Goal: Information Seeking & Learning: Understand process/instructions

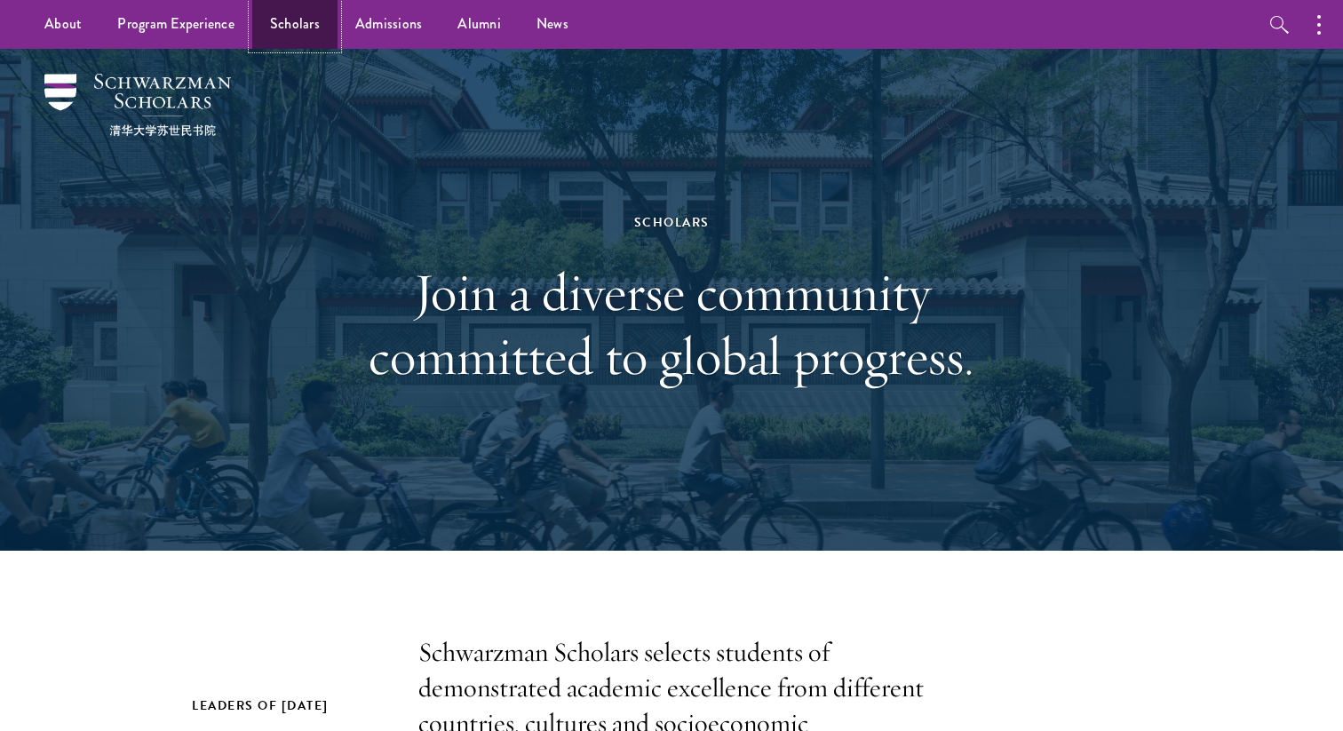
click at [298, 10] on link "Scholars" at bounding box center [294, 24] width 85 height 49
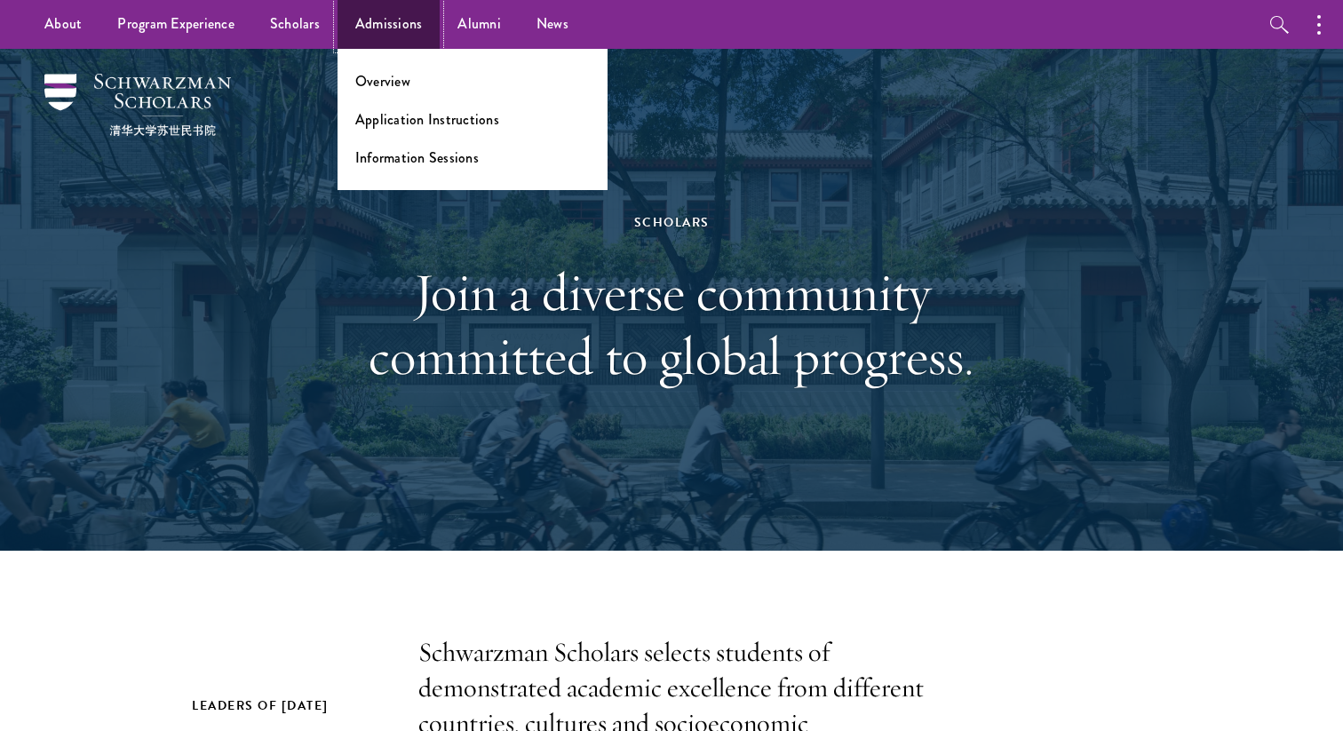
click at [385, 30] on link "Admissions" at bounding box center [388, 24] width 103 height 49
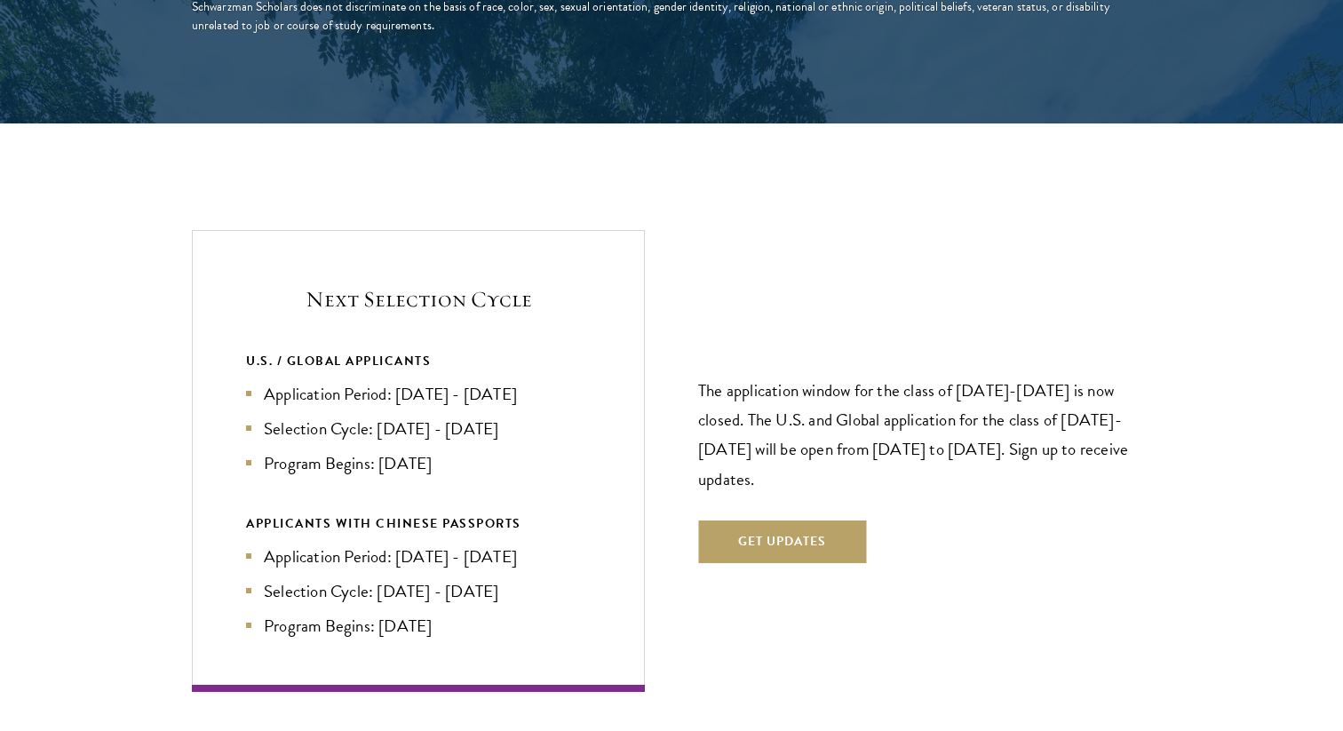
scroll to position [3634, 0]
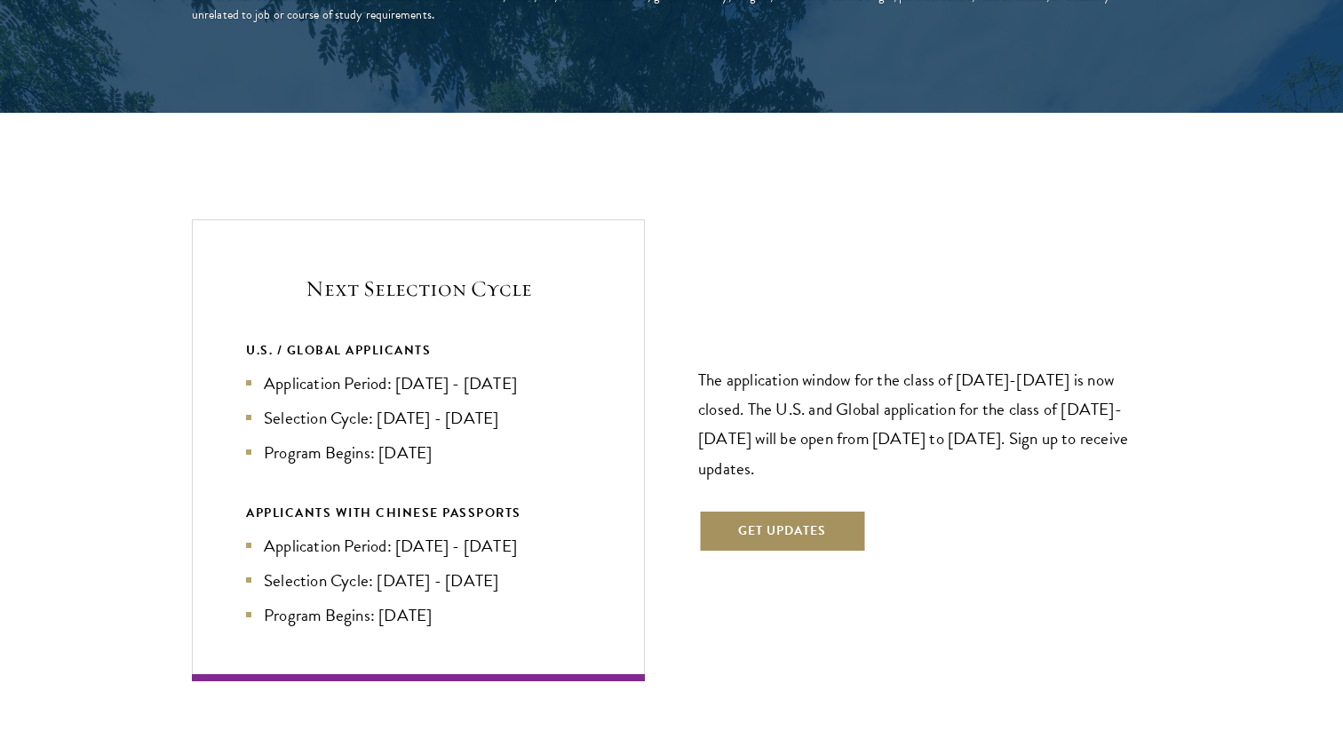
click at [822, 510] on button "Get Updates" at bounding box center [782, 531] width 168 height 43
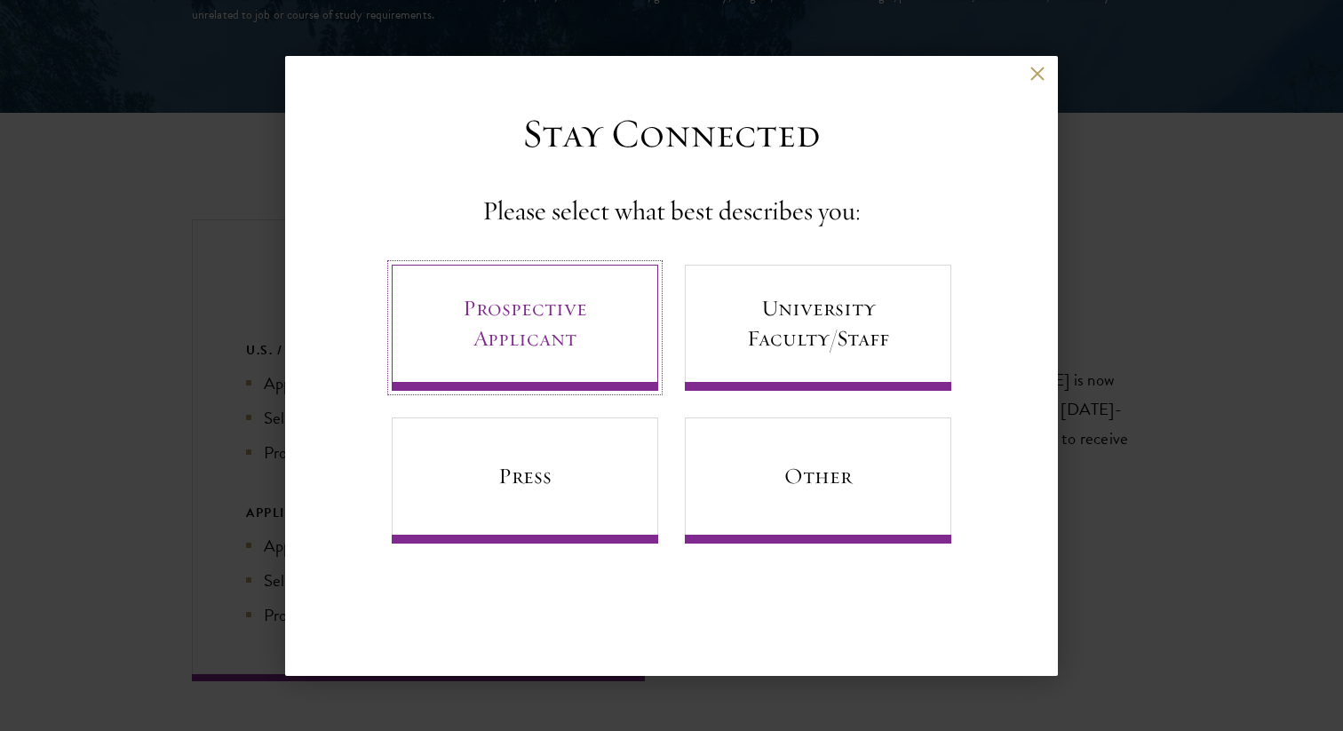
click at [613, 340] on link "Prospective Applicant" at bounding box center [525, 328] width 266 height 126
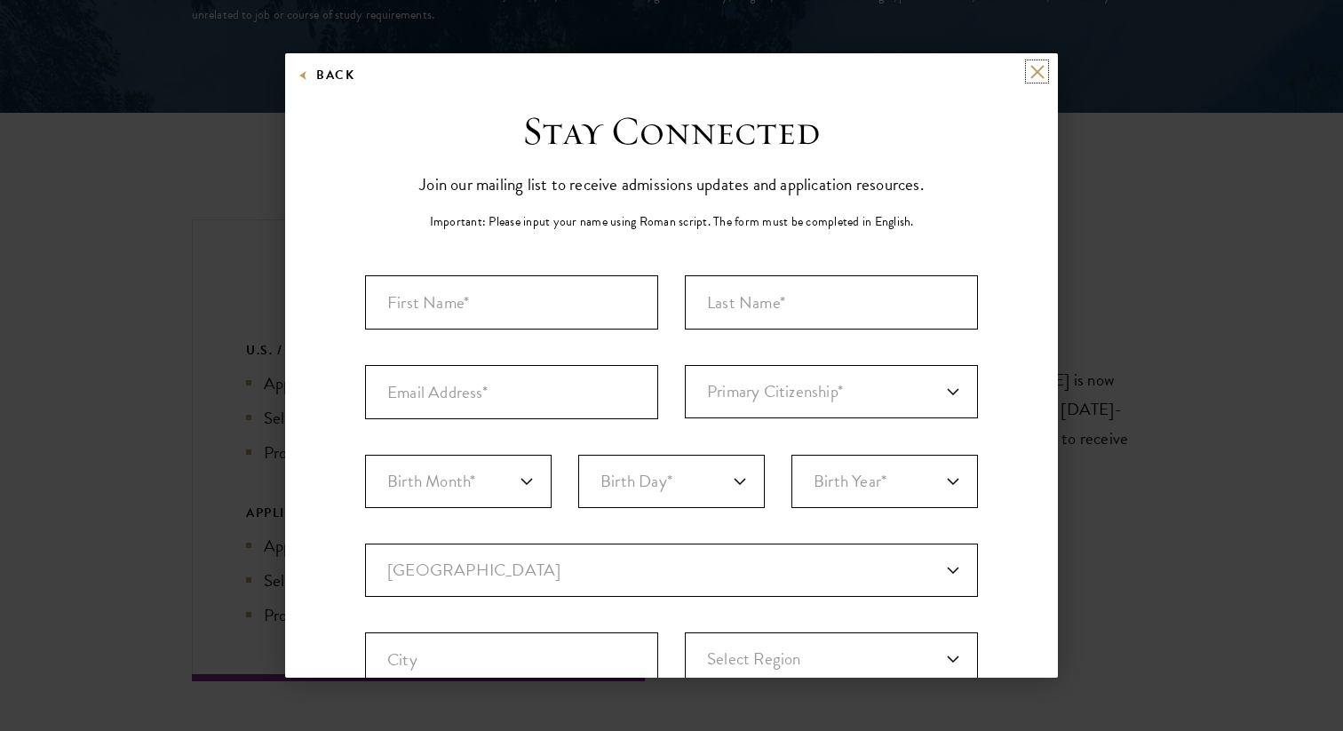
click at [1031, 75] on button at bounding box center [1036, 71] width 15 height 15
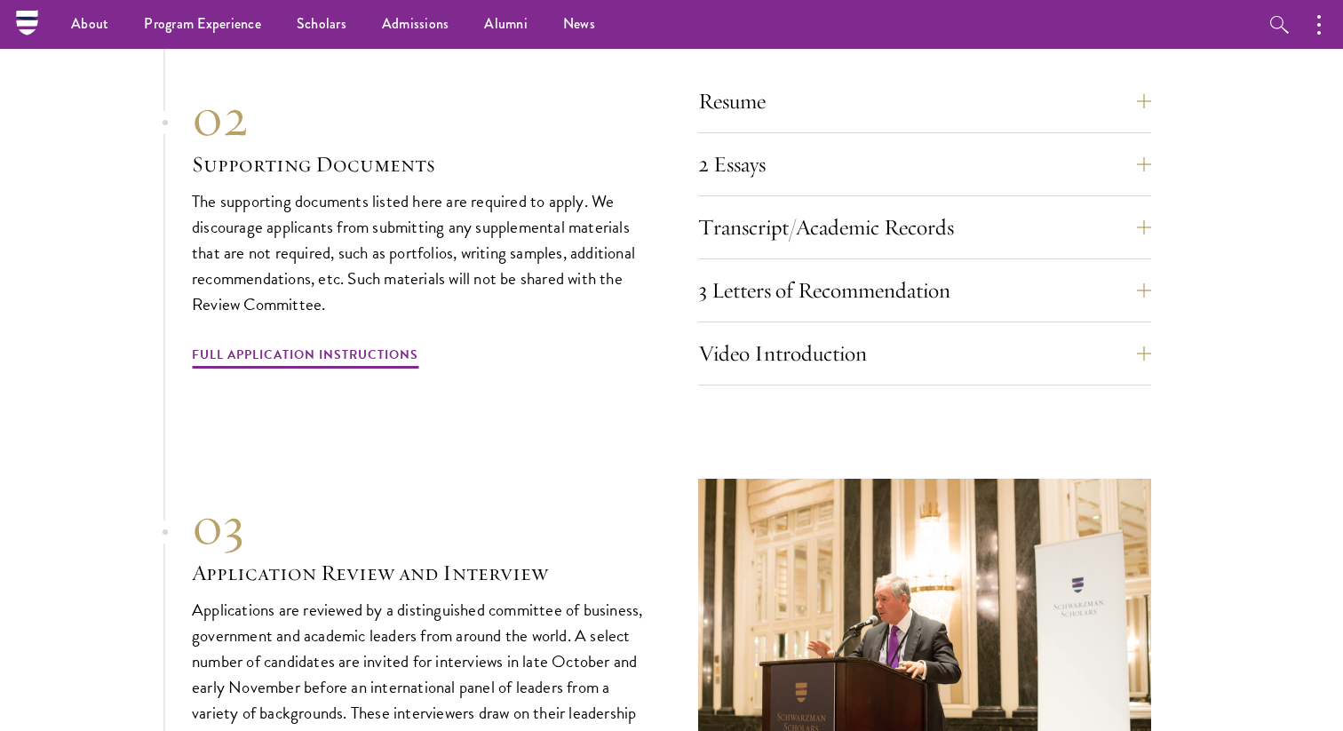
scroll to position [5536, 0]
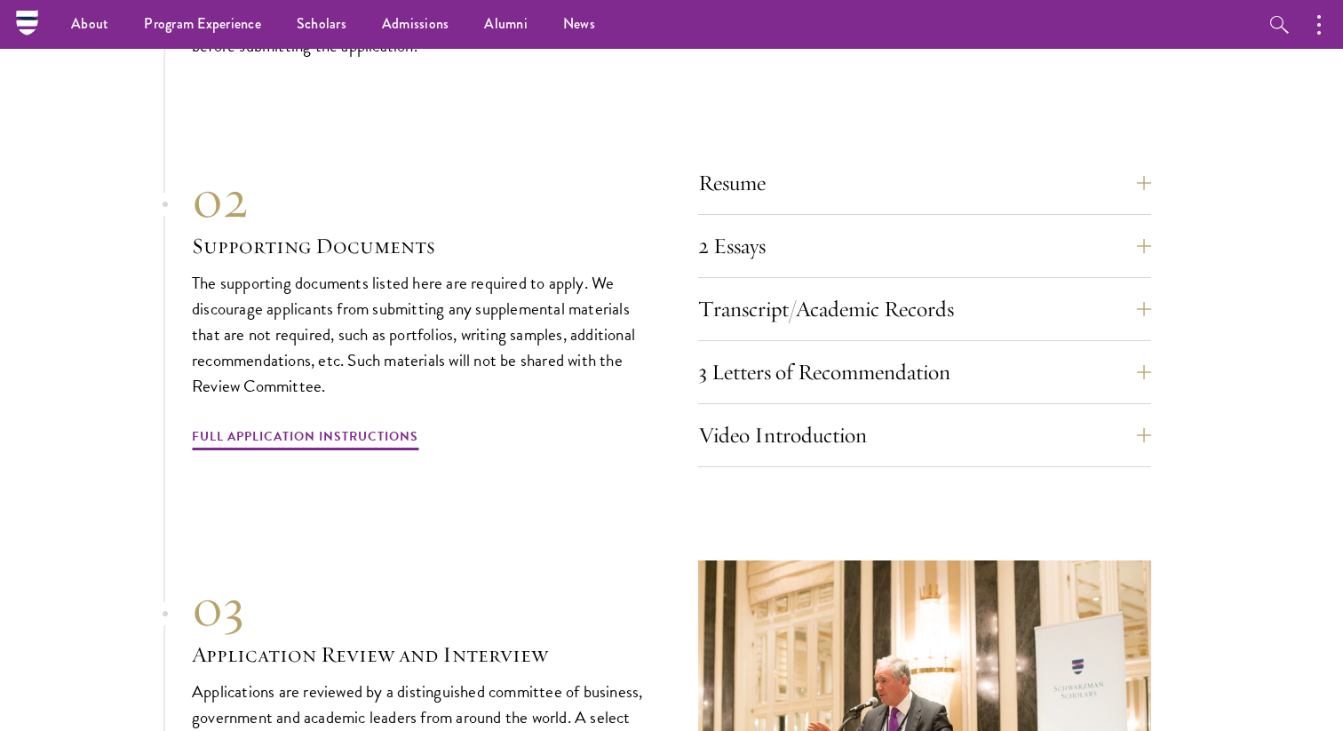
click at [93, 283] on section "01 Online Application 01 Online Application The application must be completed o…" at bounding box center [671, 350] width 1343 height 1099
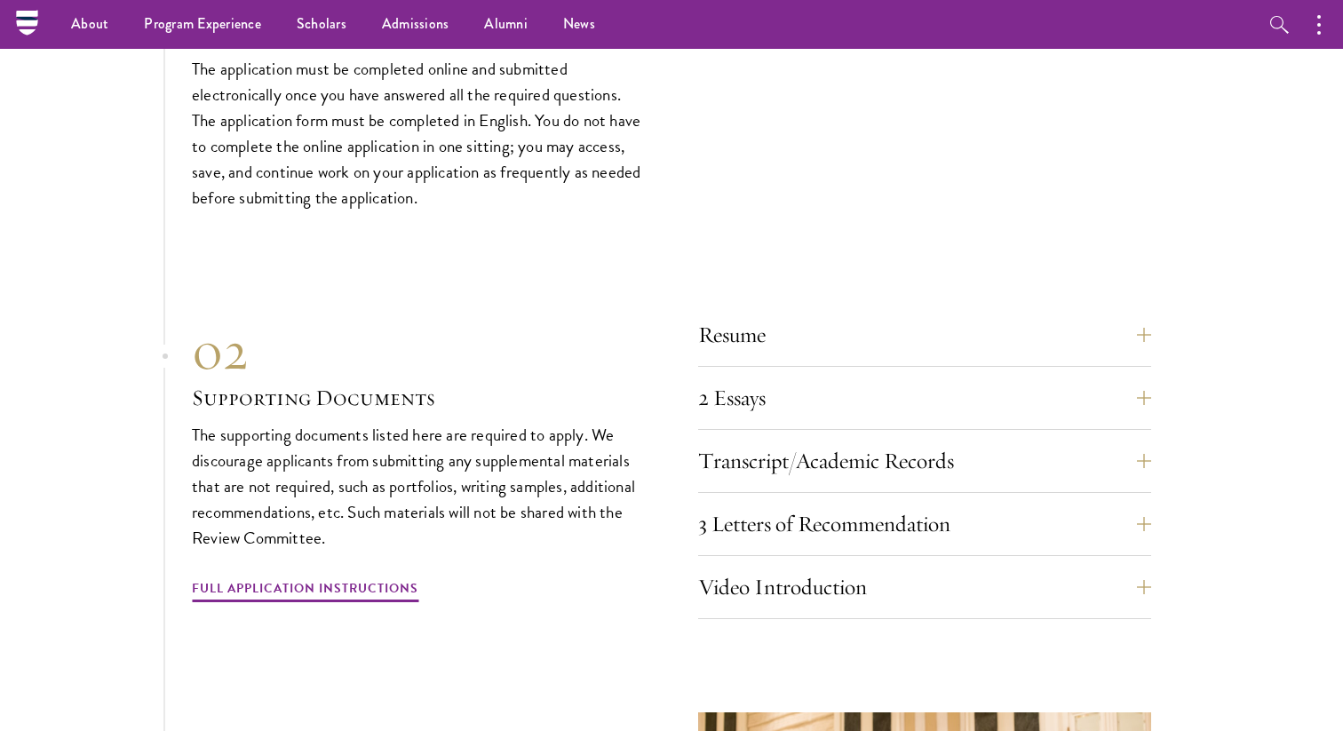
scroll to position [5387, 0]
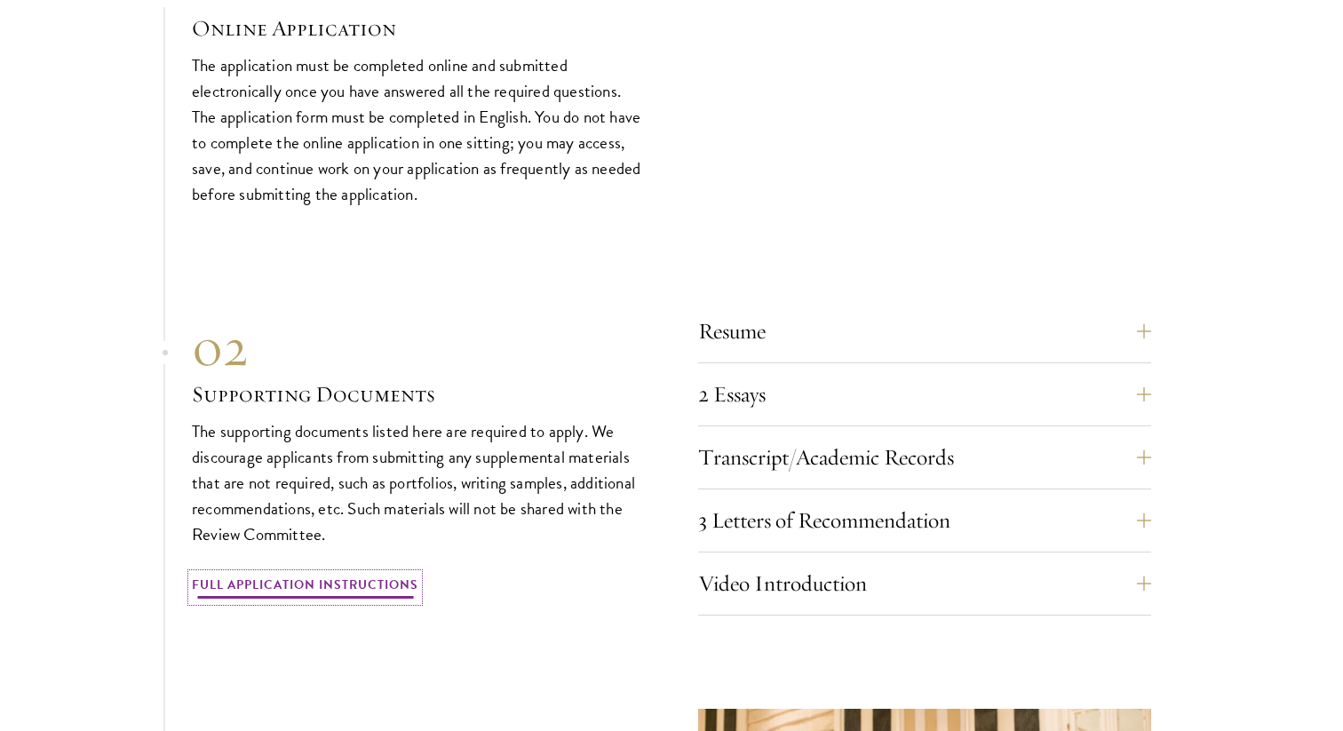
click at [318, 574] on link "Full Application Instructions" at bounding box center [305, 588] width 226 height 28
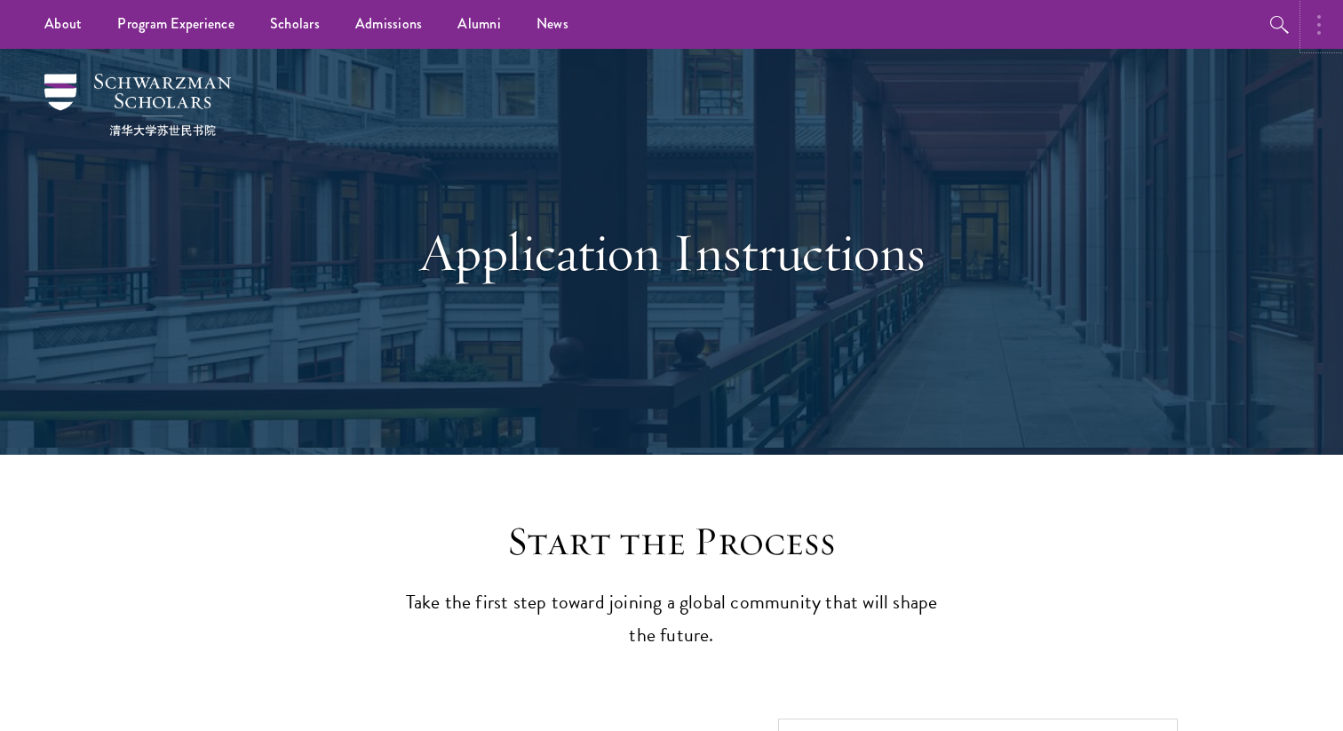
click at [1314, 25] on button "button" at bounding box center [1323, 24] width 39 height 49
